Goal: Task Accomplishment & Management: Complete application form

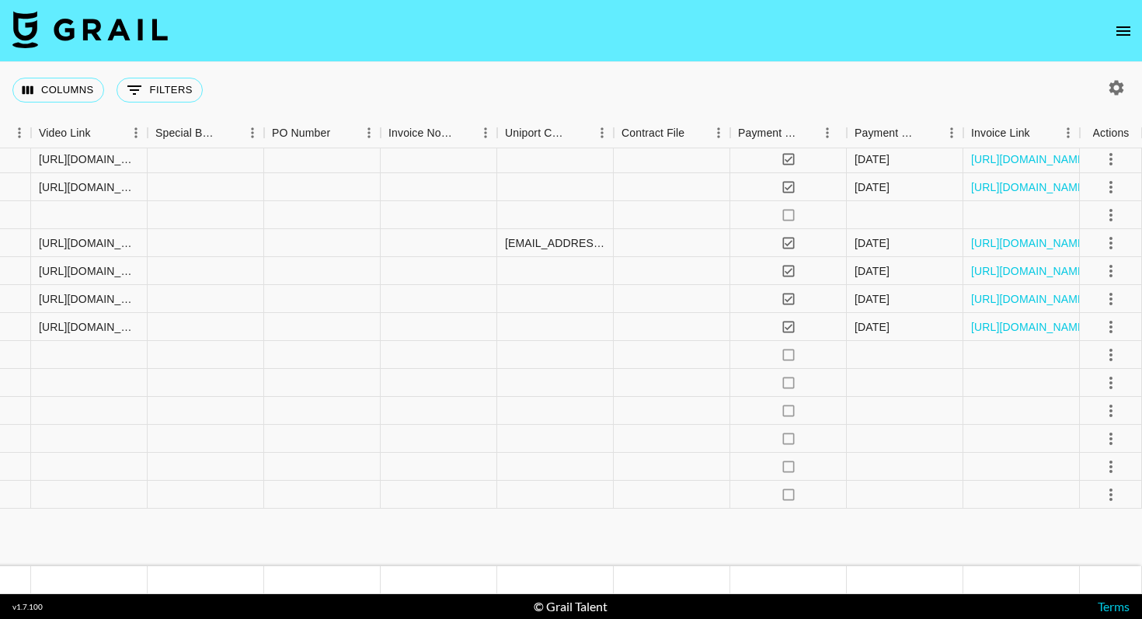
scroll to position [0, 1437]
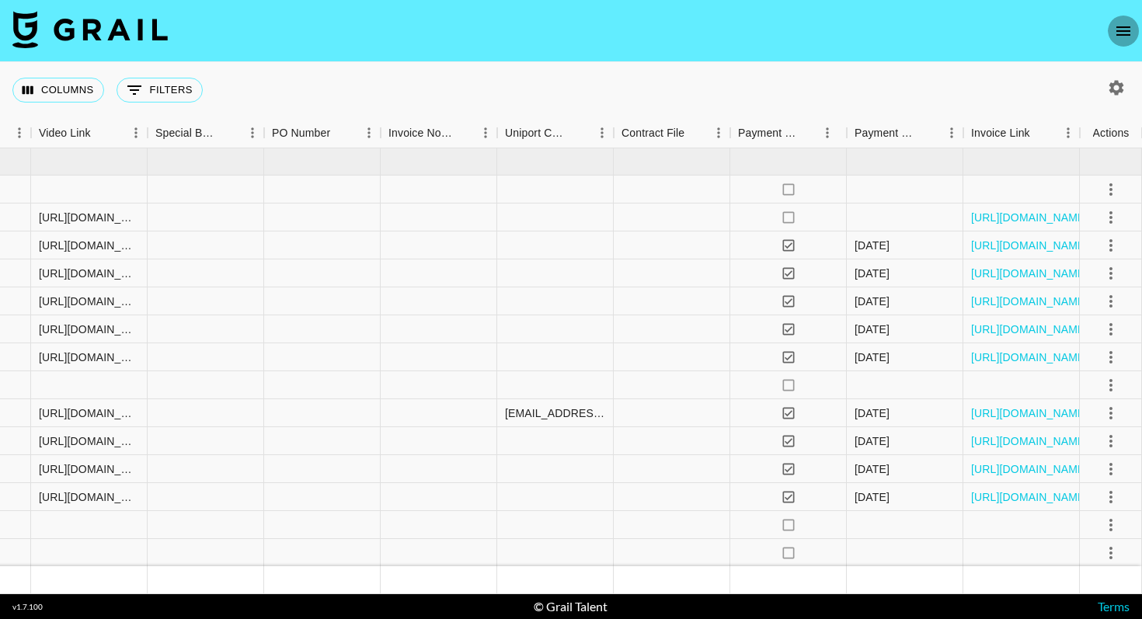
click at [1128, 25] on icon "open drawer" at bounding box center [1123, 31] width 19 height 19
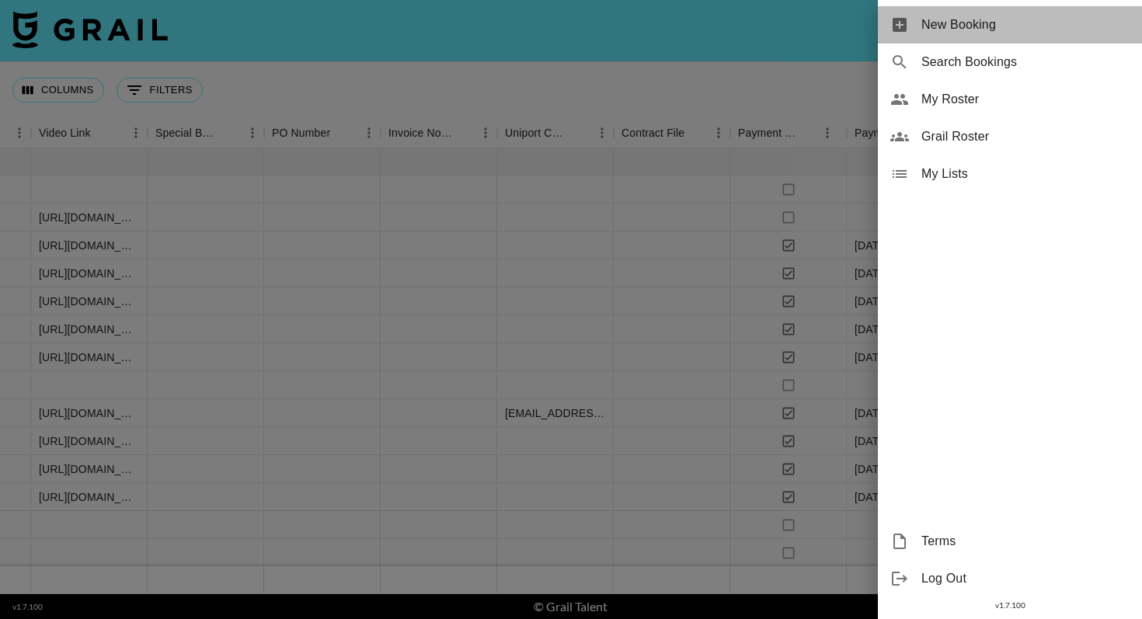
click at [922, 19] on span "New Booking" at bounding box center [1025, 25] width 208 height 19
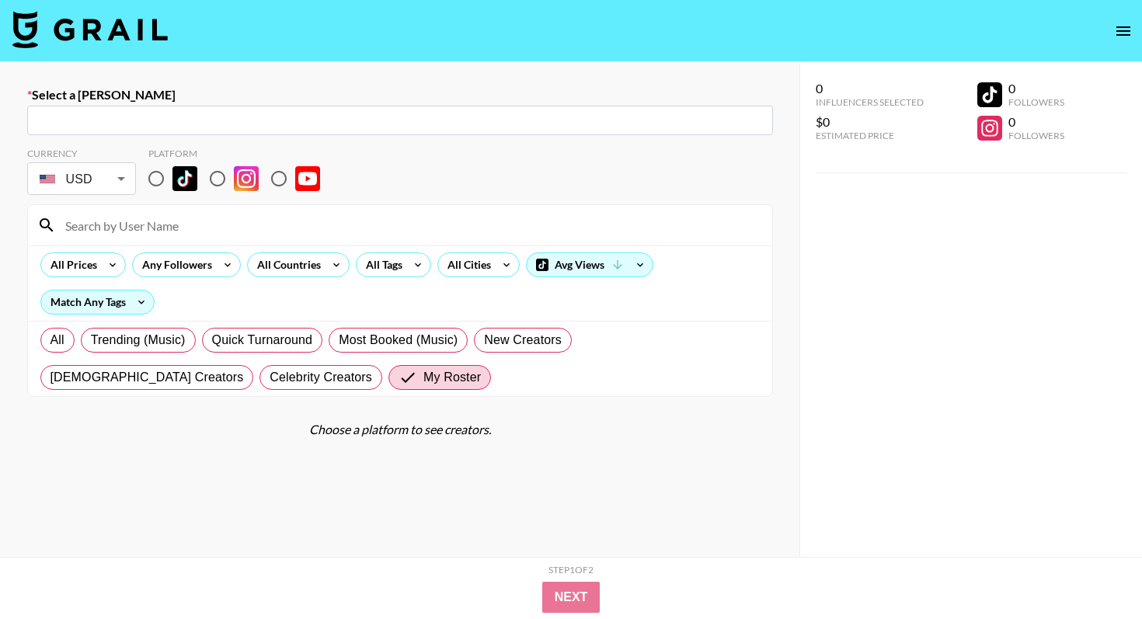
click at [175, 116] on input "text" at bounding box center [400, 121] width 727 height 18
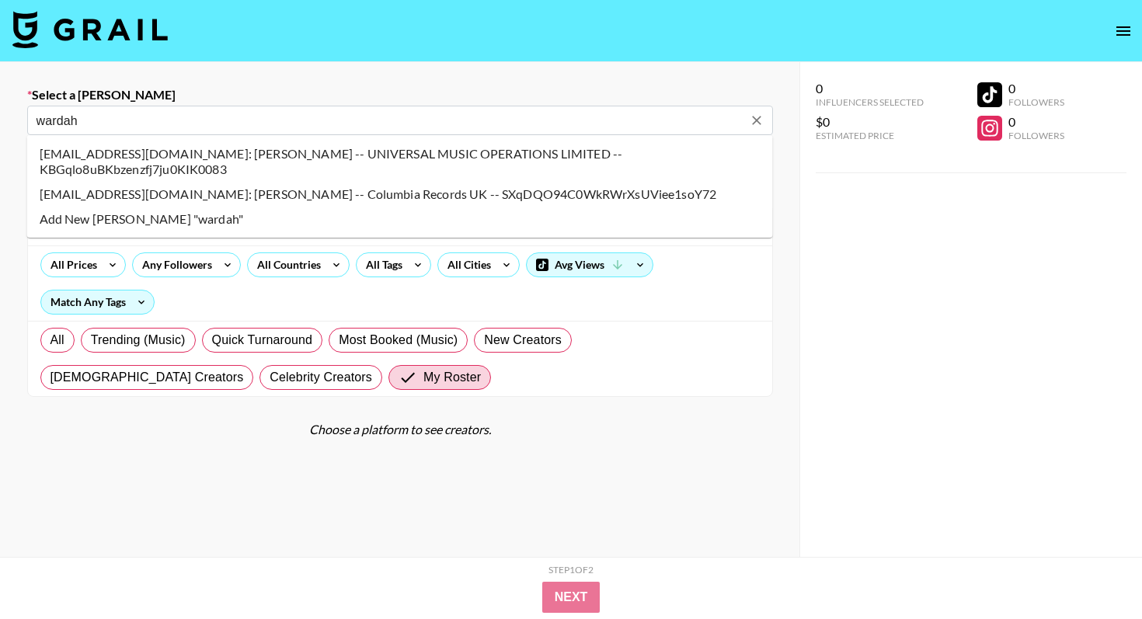
type input "[EMAIL_ADDRESS][DOMAIN_NAME]: [PERSON_NAME] -- Columbia Records UK -- SXqDQO94C…"
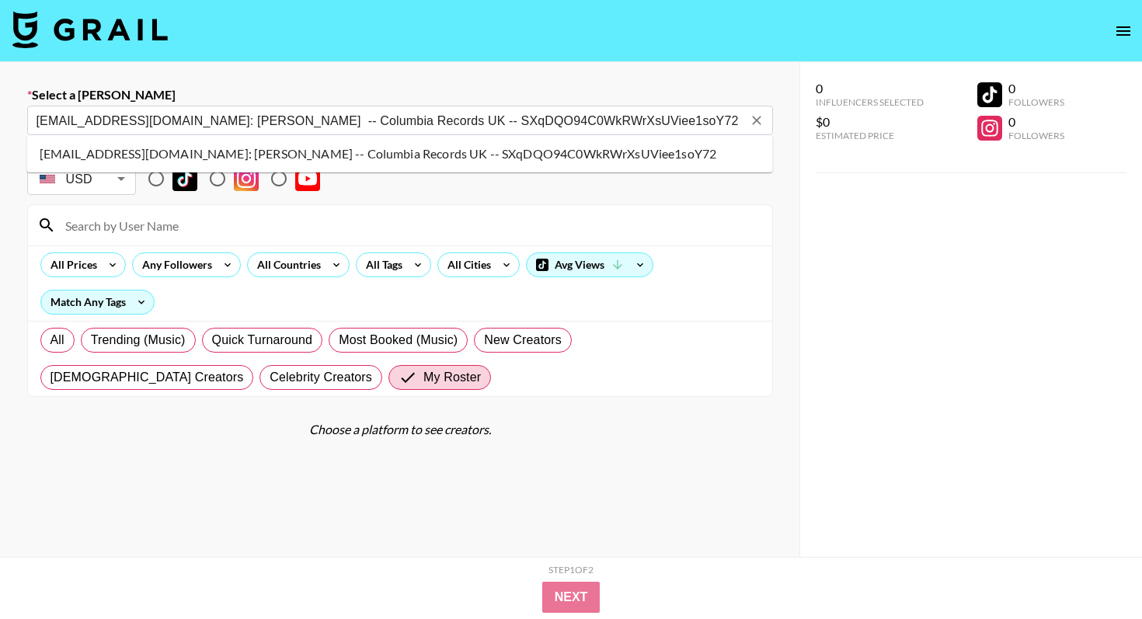
click at [217, 152] on li "[EMAIL_ADDRESS][DOMAIN_NAME]: [PERSON_NAME] -- Columbia Records UK -- SXqDQO94C…" at bounding box center [400, 153] width 746 height 25
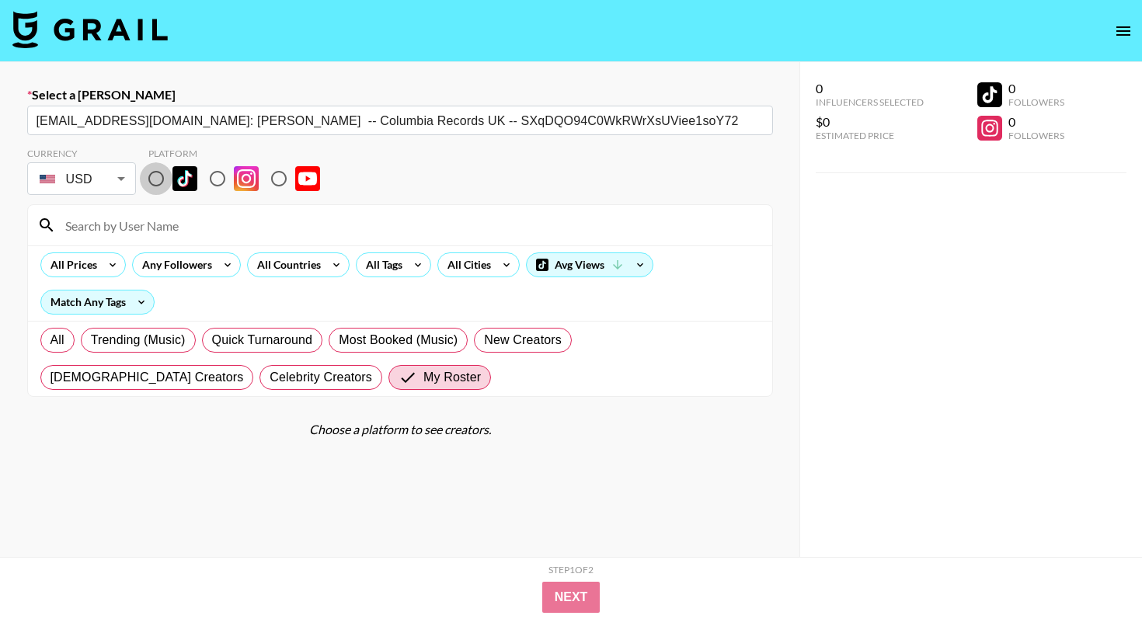
click at [155, 173] on input "radio" at bounding box center [156, 178] width 33 height 33
radio input "true"
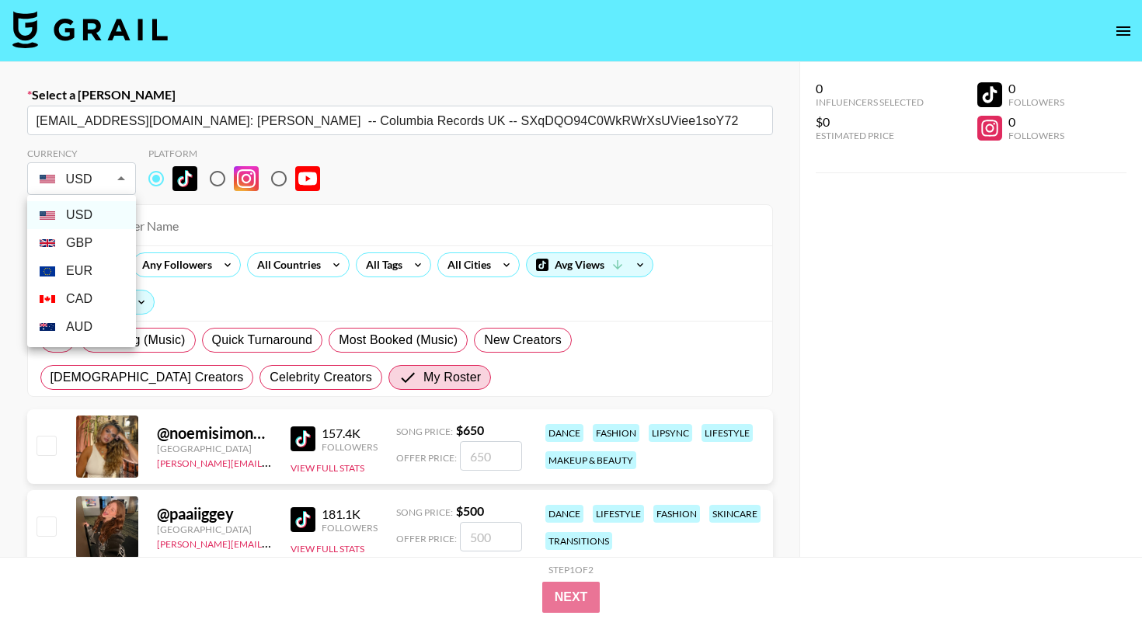
click at [110, 179] on body "Select a Booker [EMAIL_ADDRESS][DOMAIN_NAME]: [PERSON_NAME] -- Columbia Records…" at bounding box center [571, 456] width 1142 height 913
click at [82, 240] on li "GBP" at bounding box center [81, 243] width 109 height 28
type input "GBP"
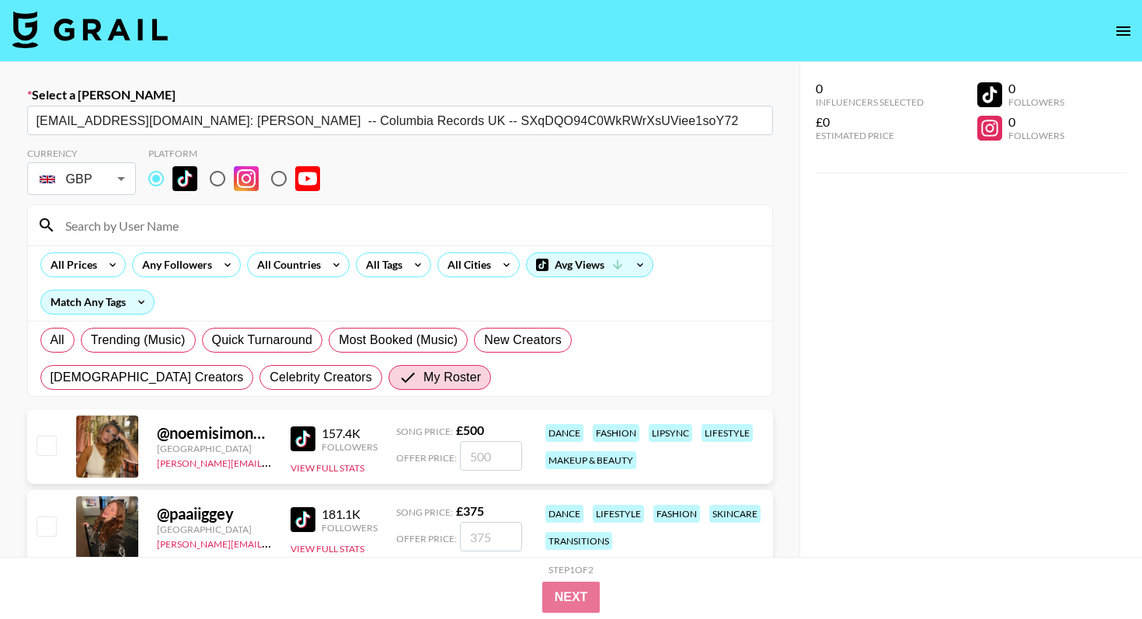
click at [46, 450] on input "checkbox" at bounding box center [46, 445] width 19 height 19
checkbox input "true"
type input "500"
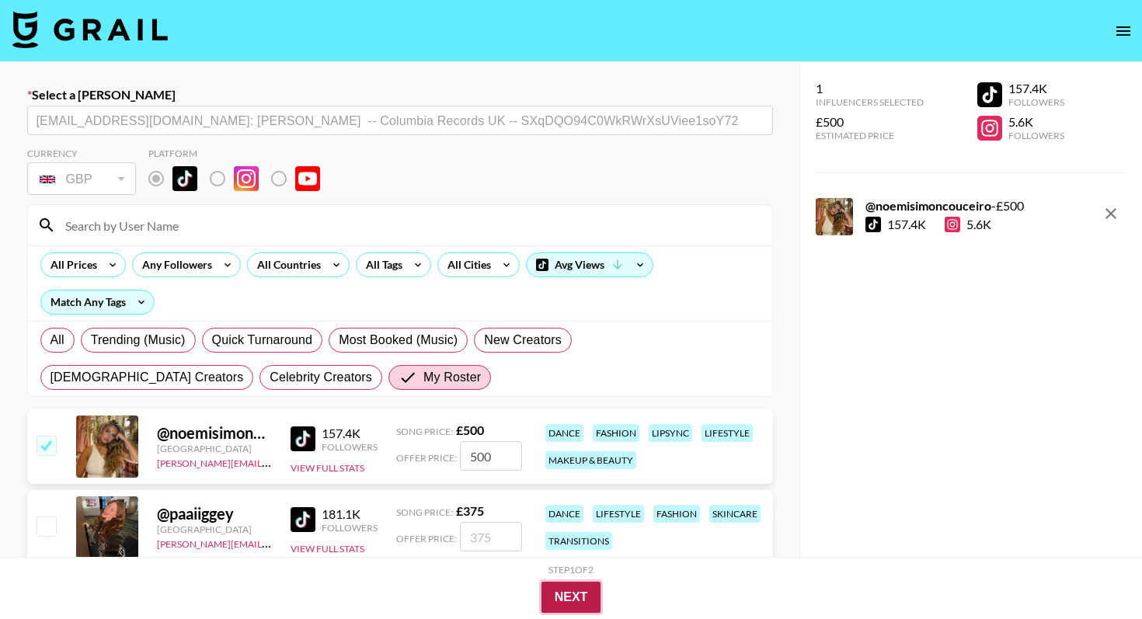
click at [572, 596] on button "Next" at bounding box center [571, 597] width 60 height 31
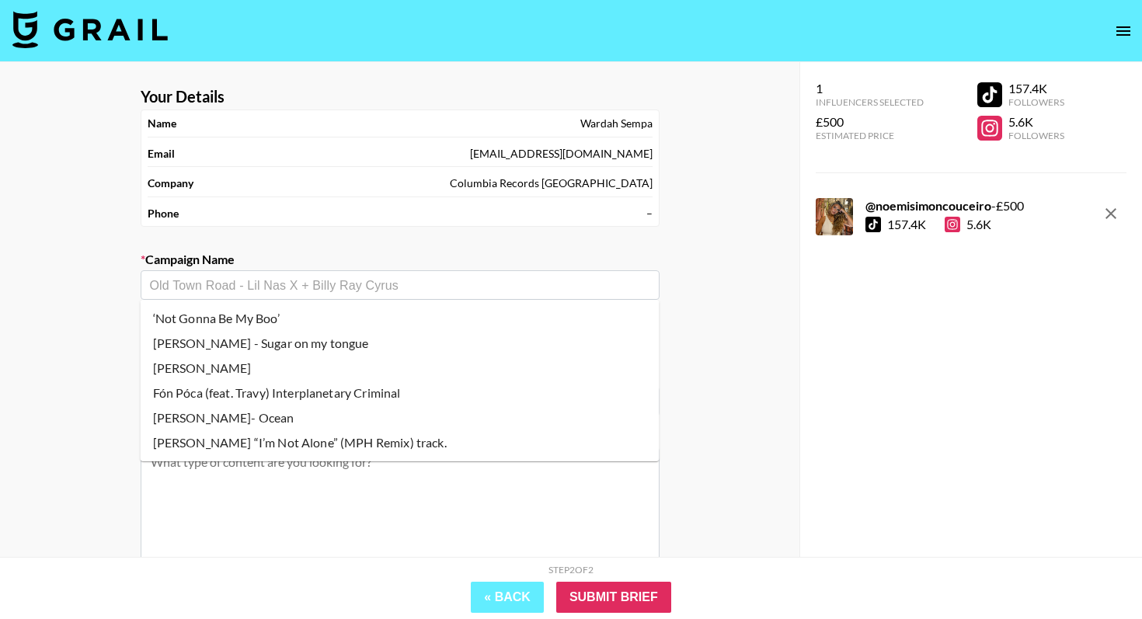
click at [353, 288] on input "text" at bounding box center [400, 285] width 500 height 18
paste input "[PERSON_NAME], the Creator"
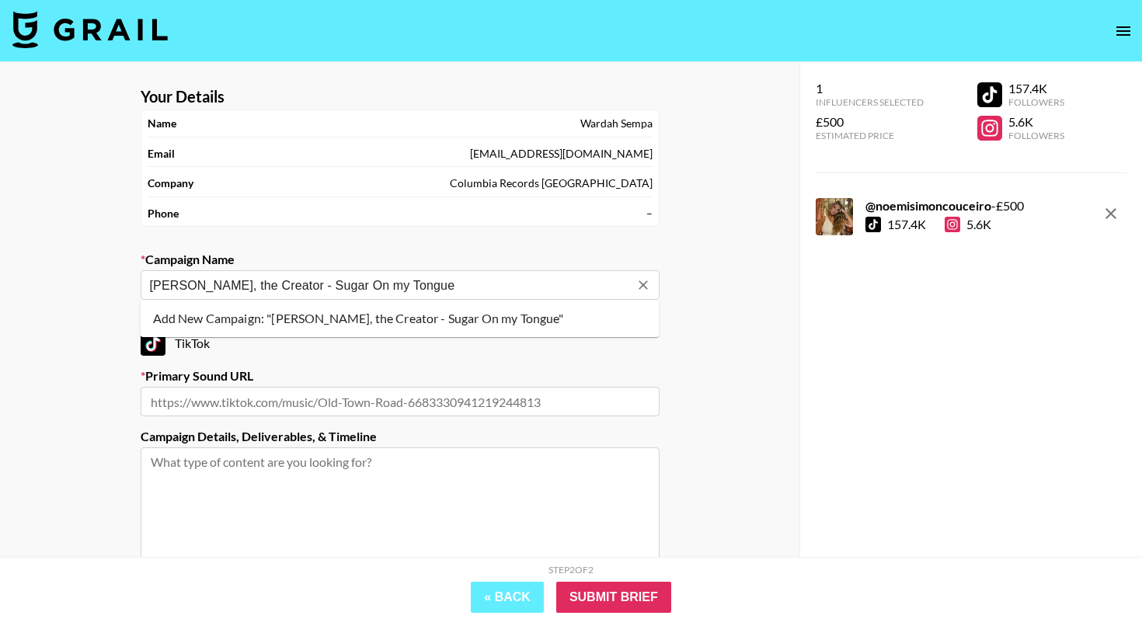
click at [383, 314] on li "Add New Campaign: "[PERSON_NAME], the Creator - Sugar On my Tongue"" at bounding box center [400, 318] width 519 height 25
type input "[PERSON_NAME], the Creator - Sugar On my Tongue"
click at [262, 412] on input "text" at bounding box center [400, 402] width 519 height 30
paste input "[URL][DOMAIN_NAME]"
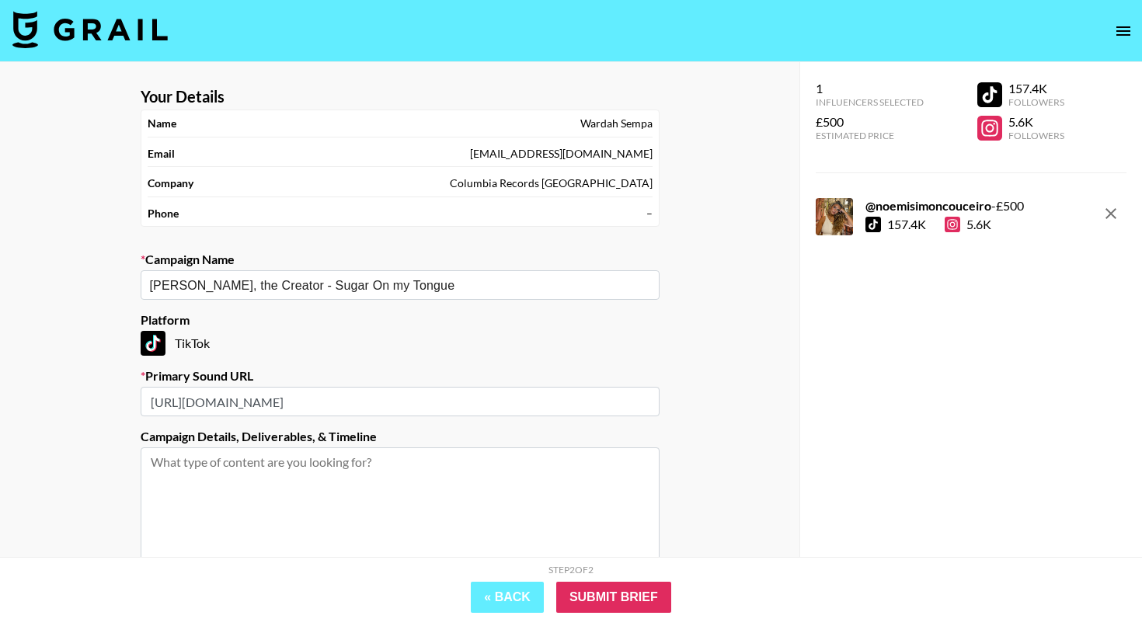
scroll to position [145, 0]
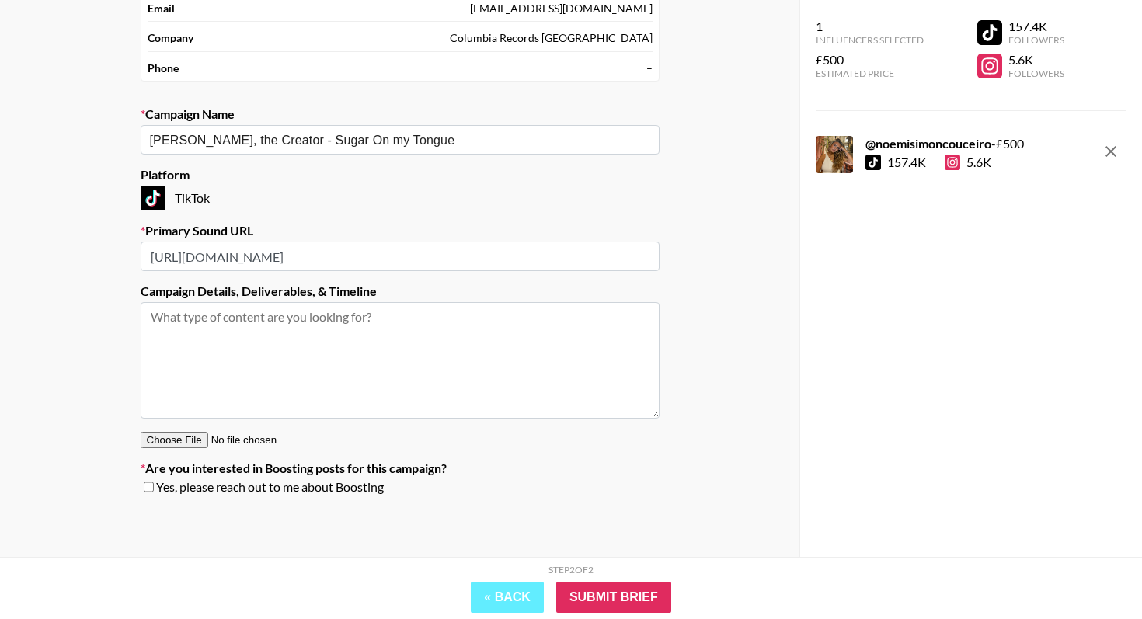
type input "[URL][DOMAIN_NAME]"
click at [296, 304] on textarea at bounding box center [400, 360] width 519 height 116
type textarea "q"
type textarea "1x TT video - Song Promo"
click at [600, 596] on input "Submit Brief" at bounding box center [613, 597] width 115 height 31
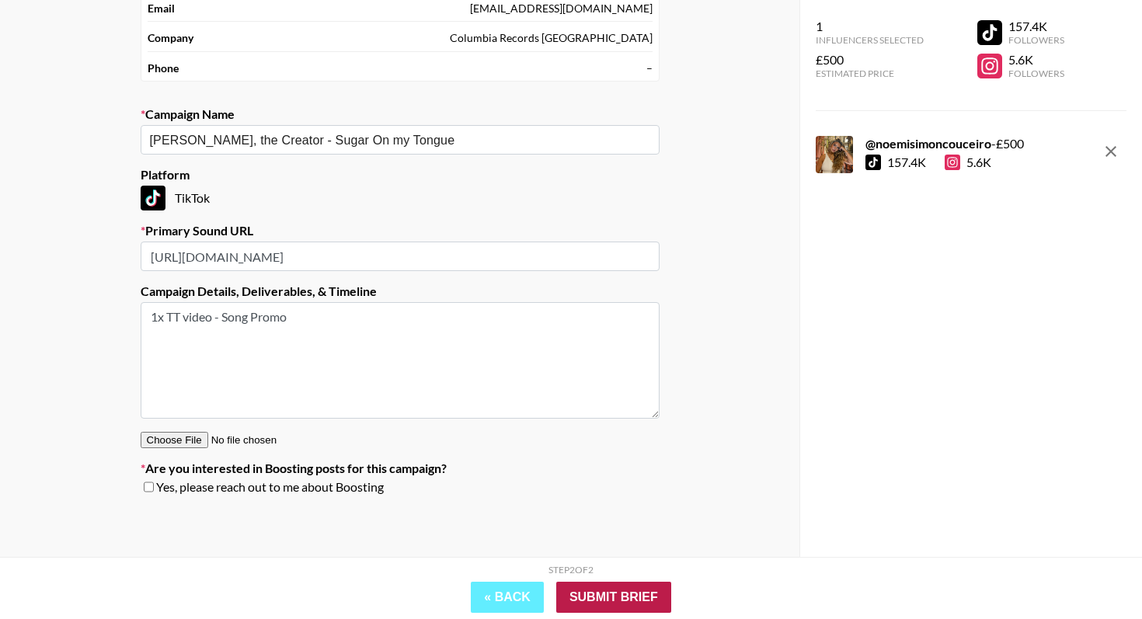
scroll to position [62, 0]
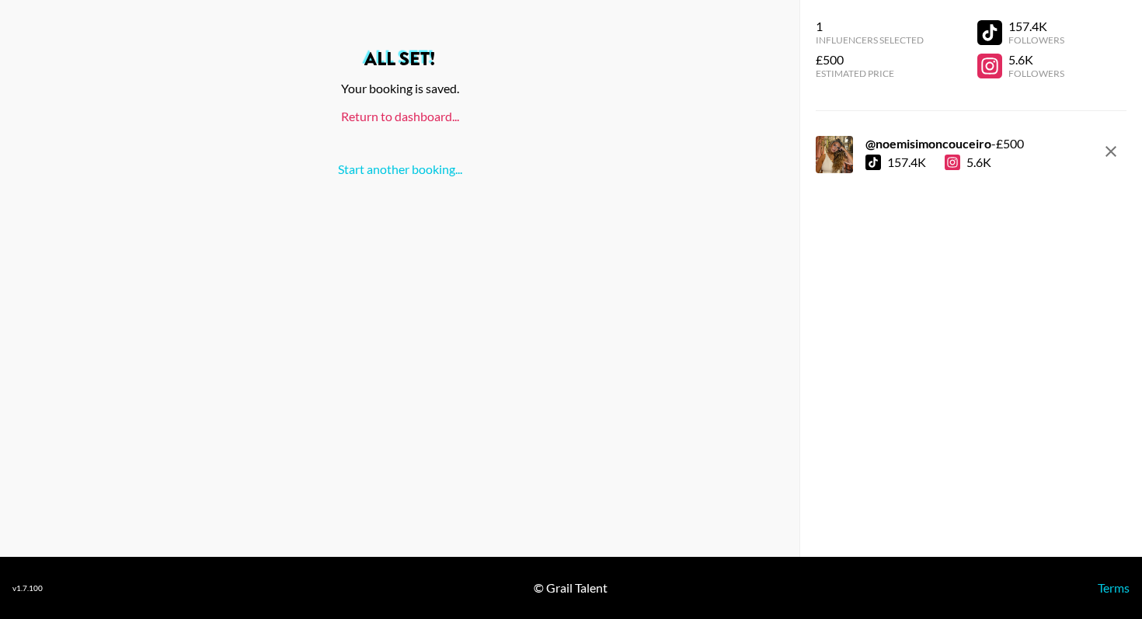
click at [415, 113] on link "Return to dashboard..." at bounding box center [400, 116] width 118 height 15
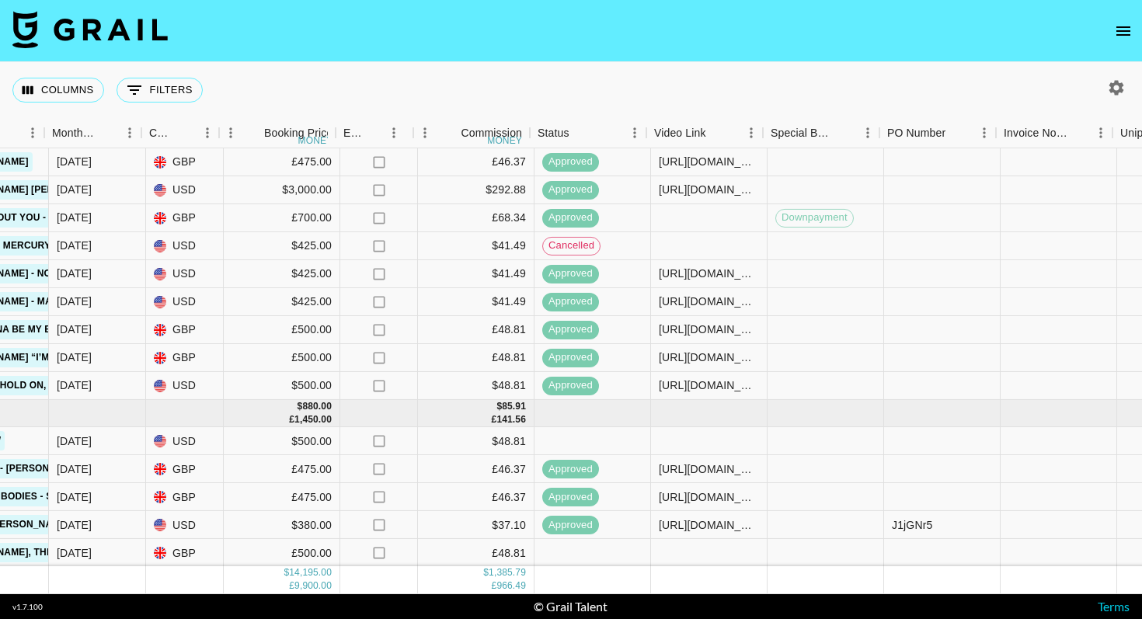
scroll to position [1061, 834]
